Goal: Obtain resource: Download file/media

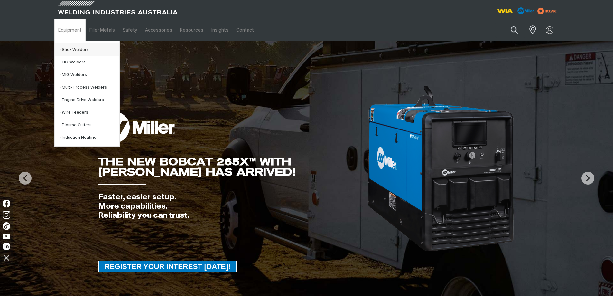
click at [77, 48] on link "Stick Welders" at bounding box center [90, 49] width 60 height 13
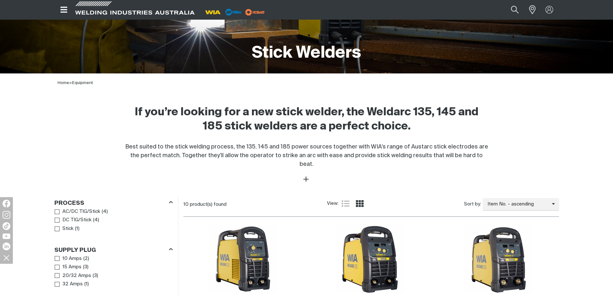
scroll to position [193, 0]
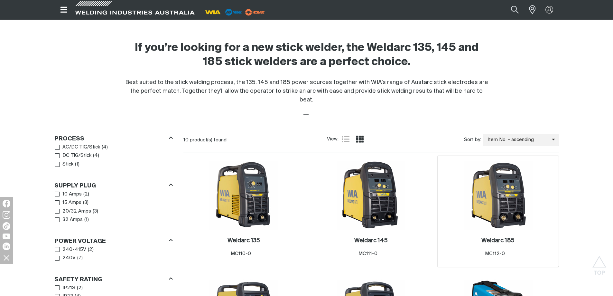
click at [513, 198] on img at bounding box center [498, 195] width 69 height 69
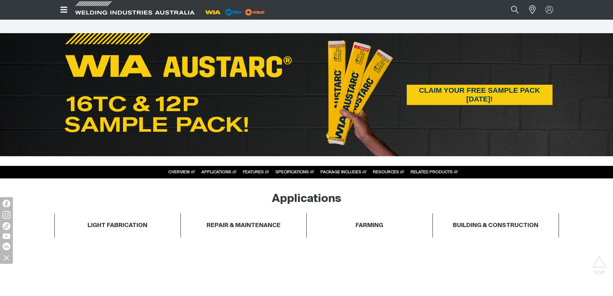
scroll to position [450, 0]
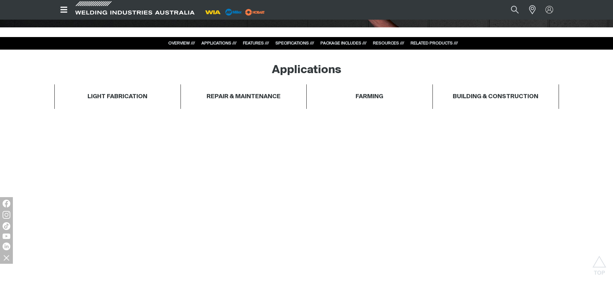
click at [425, 42] on link "RELATED PRODUCTS ///" at bounding box center [433, 43] width 47 height 4
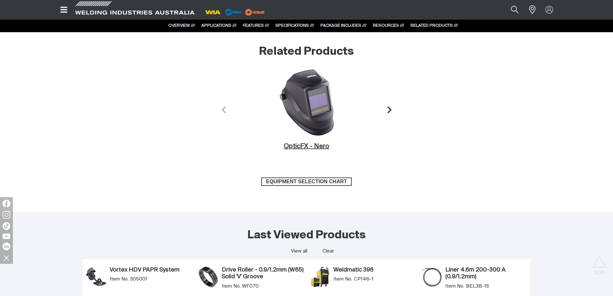
scroll to position [2646, 0]
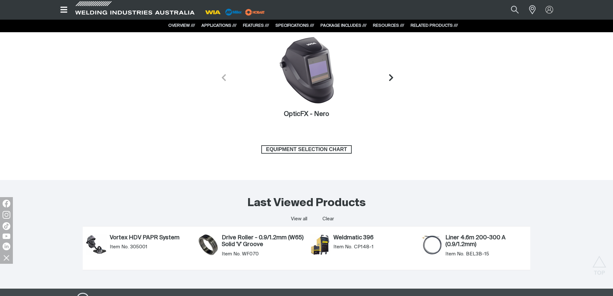
click at [391, 75] on icon "Next slide" at bounding box center [391, 77] width 8 height 8
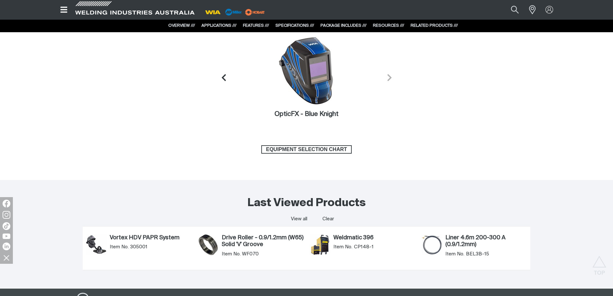
scroll to position [2614, 0]
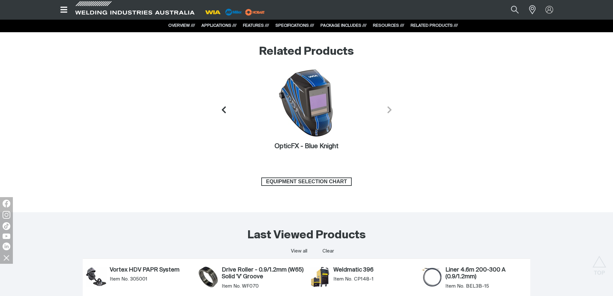
click at [391, 109] on icon "Next slide" at bounding box center [389, 110] width 8 height 8
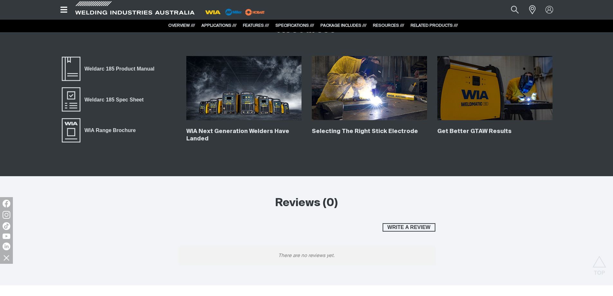
scroll to position [2260, 0]
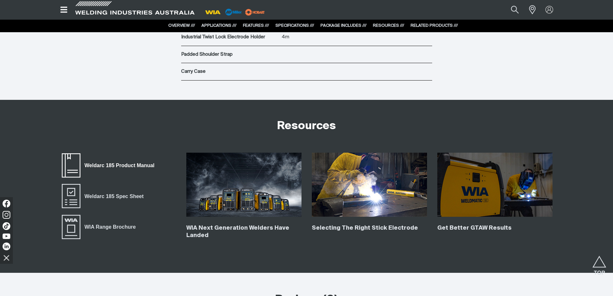
click at [143, 164] on span "Weldarc 185 Product Manual" at bounding box center [119, 165] width 78 height 8
